Goal: Task Accomplishment & Management: Complete application form

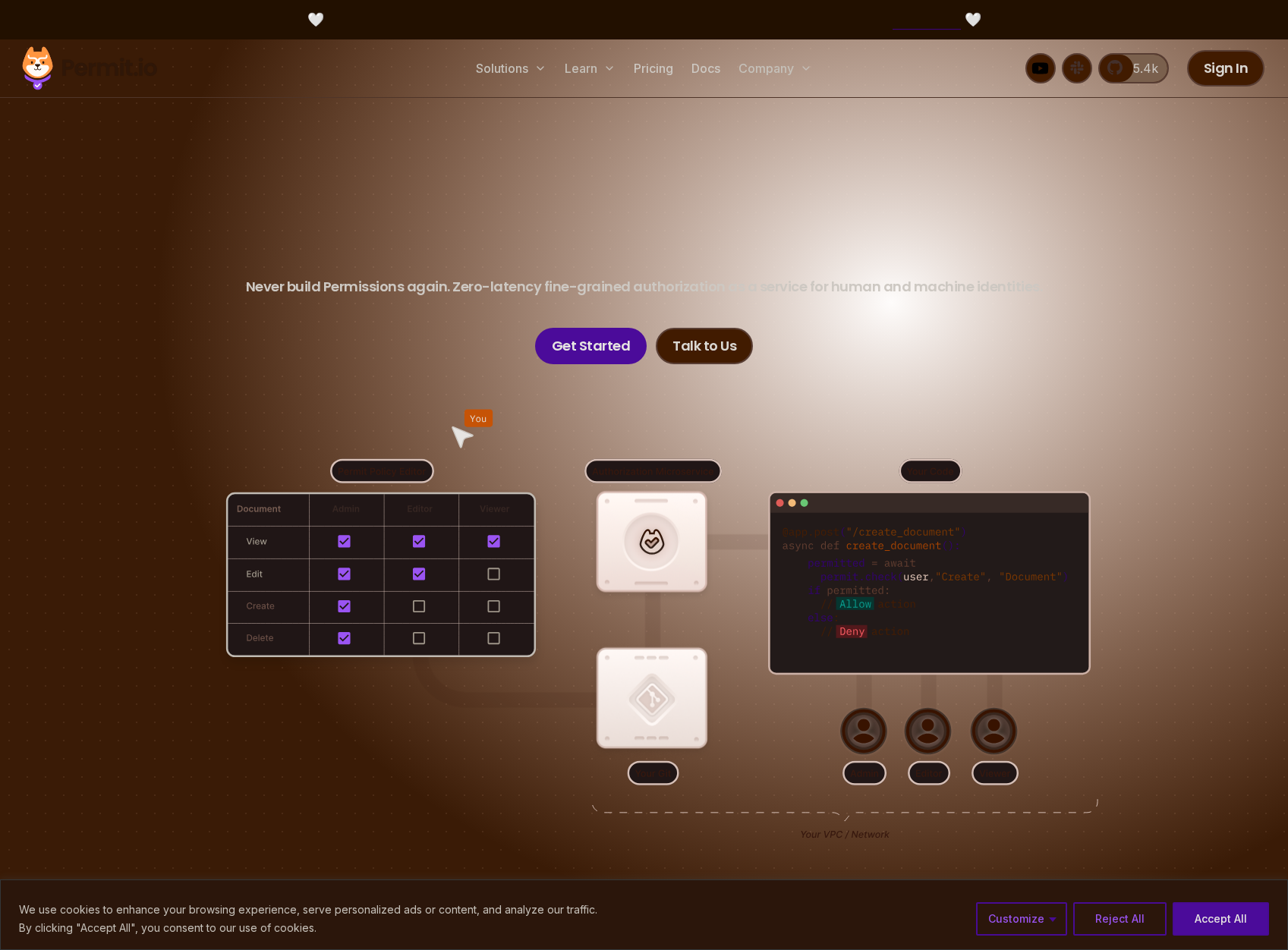
click at [974, 224] on header "Permissions for The AI Era Never build Permissions again. Zero-latency fine-gra…" at bounding box center [644, 281] width 1062 height 167
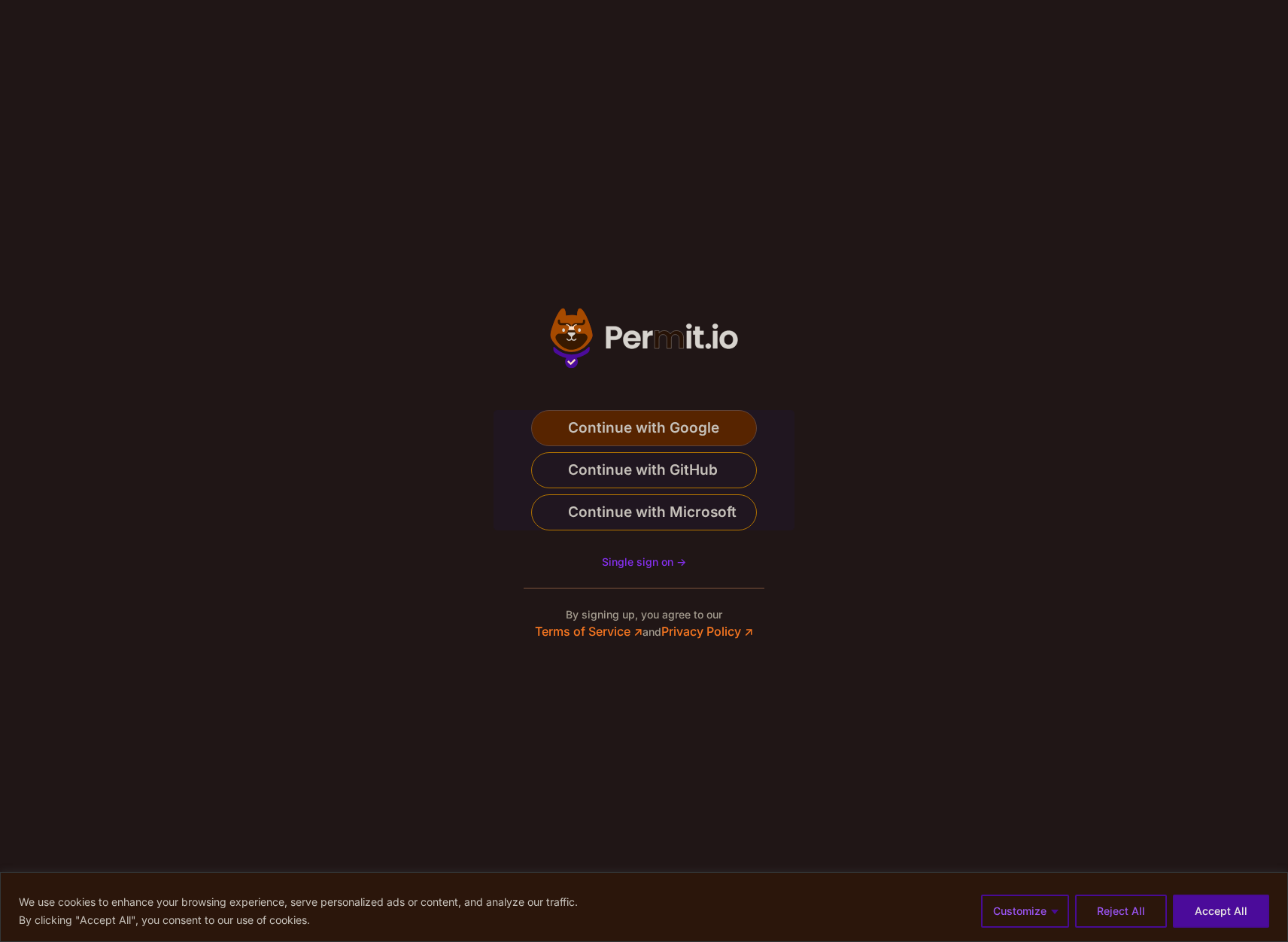
click at [689, 422] on span "Continue with Google" at bounding box center [643, 428] width 151 height 24
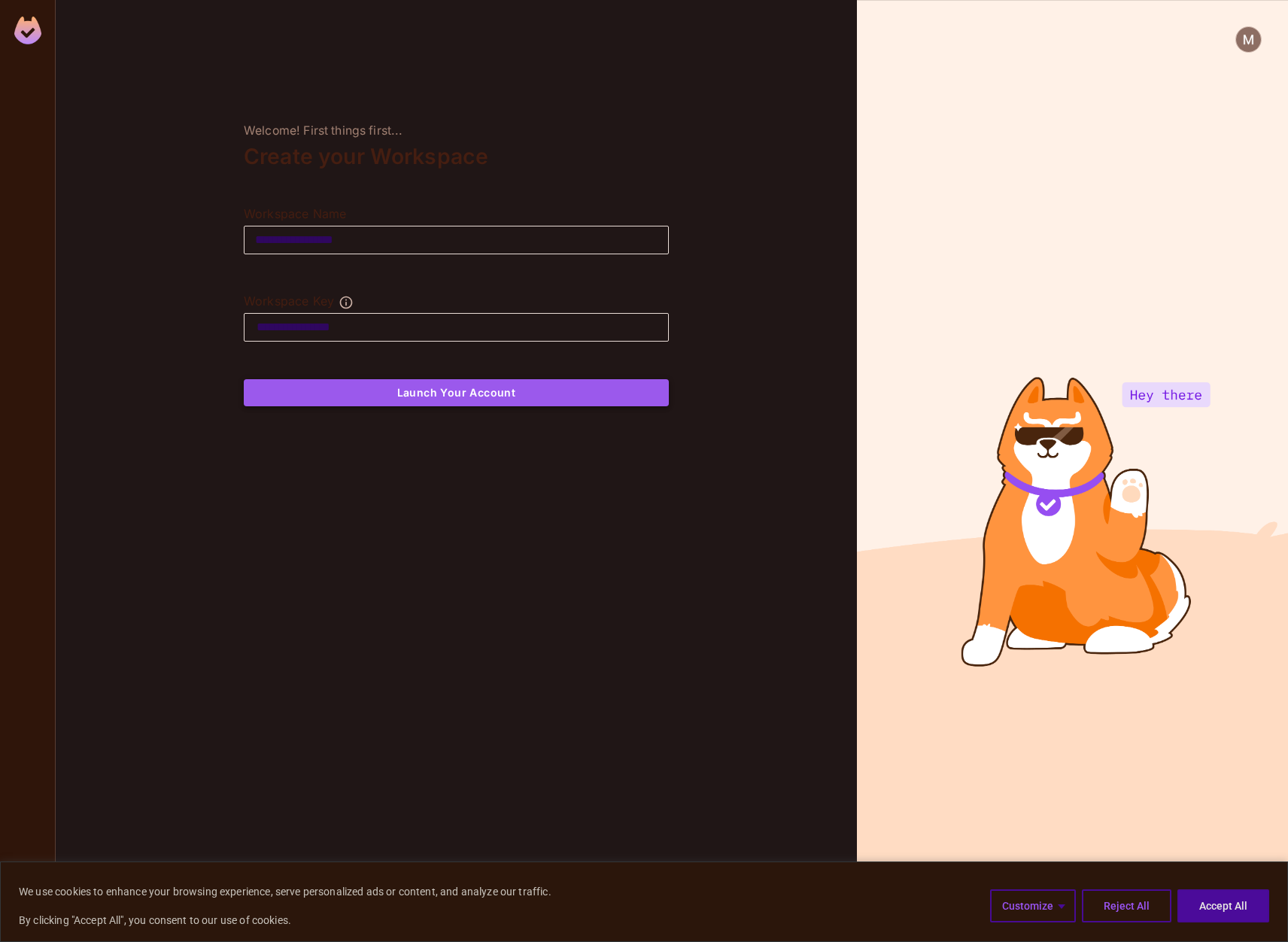
click at [412, 399] on button "Launch Your Account" at bounding box center [456, 393] width 425 height 27
click at [1245, 44] on img at bounding box center [1249, 40] width 25 height 25
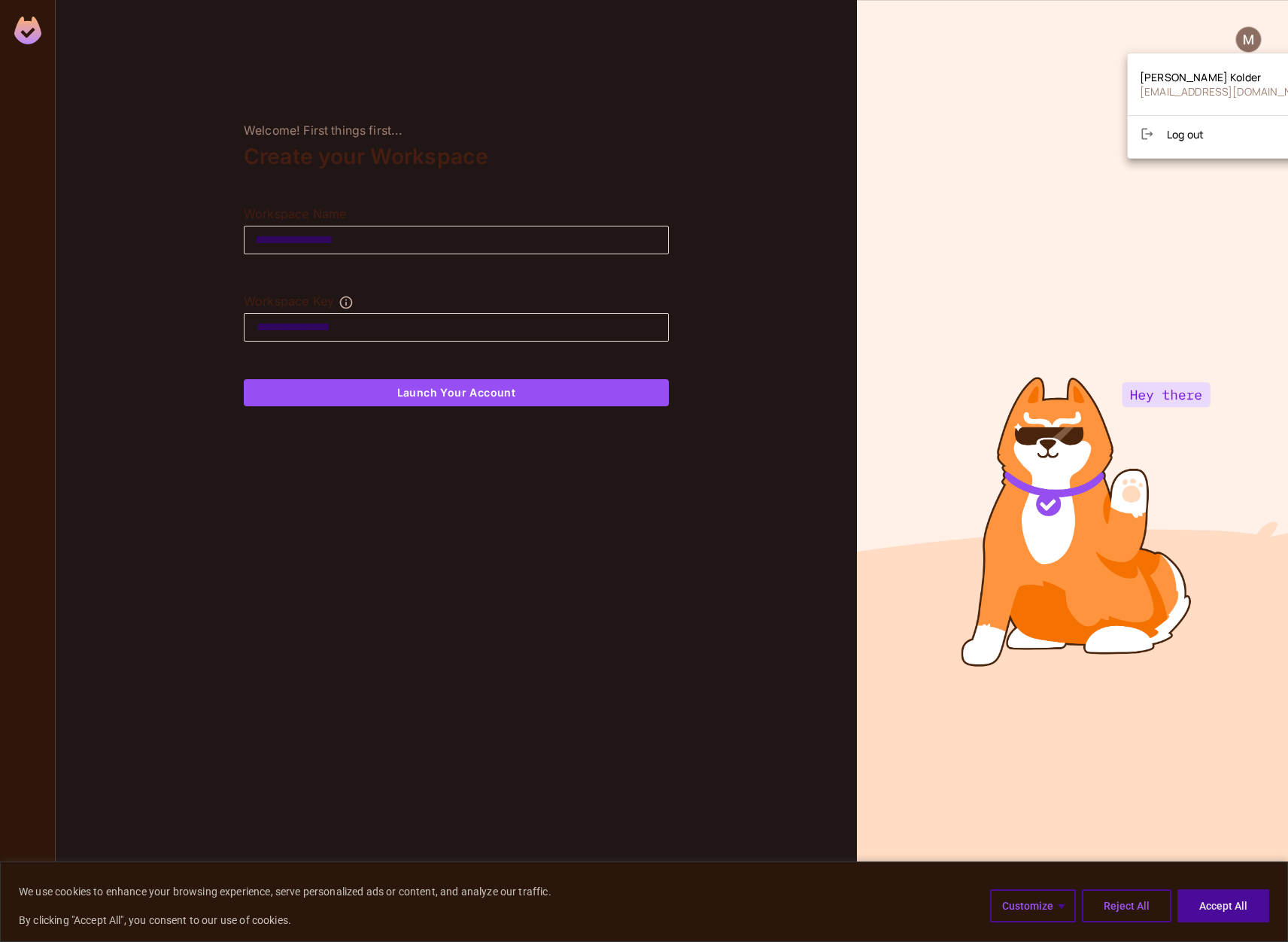
click at [1200, 127] on span "Log out" at bounding box center [1186, 134] width 37 height 14
